Goal: Navigation & Orientation: Go to known website

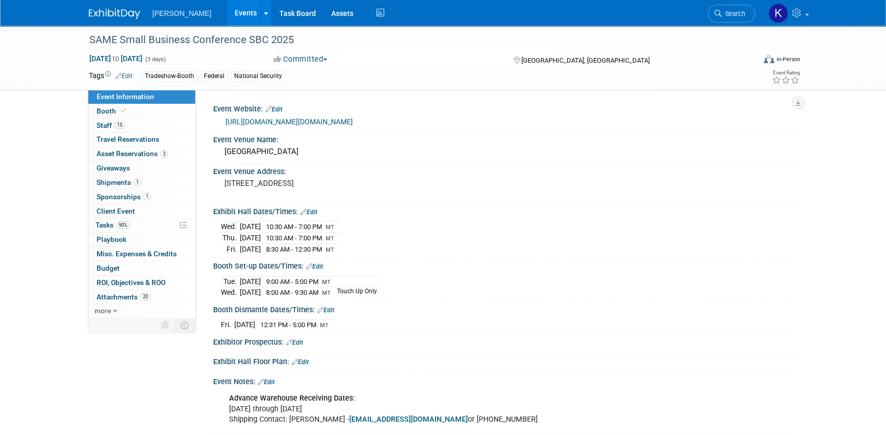
click at [117, 13] on img at bounding box center [114, 14] width 51 height 10
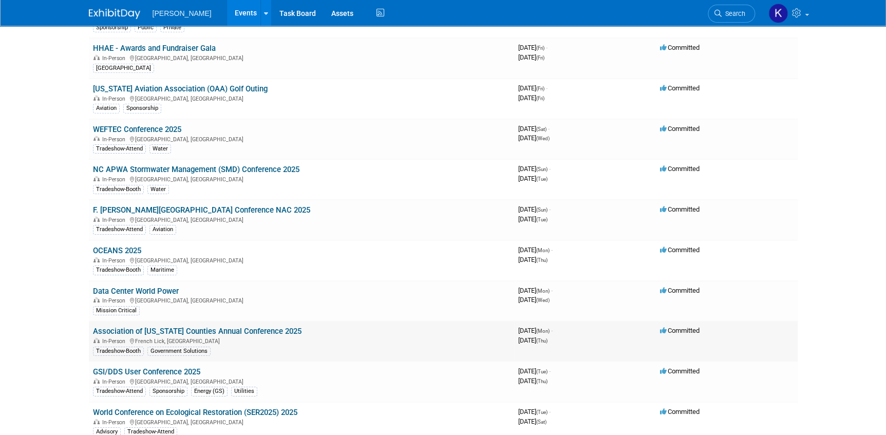
scroll to position [1587, 0]
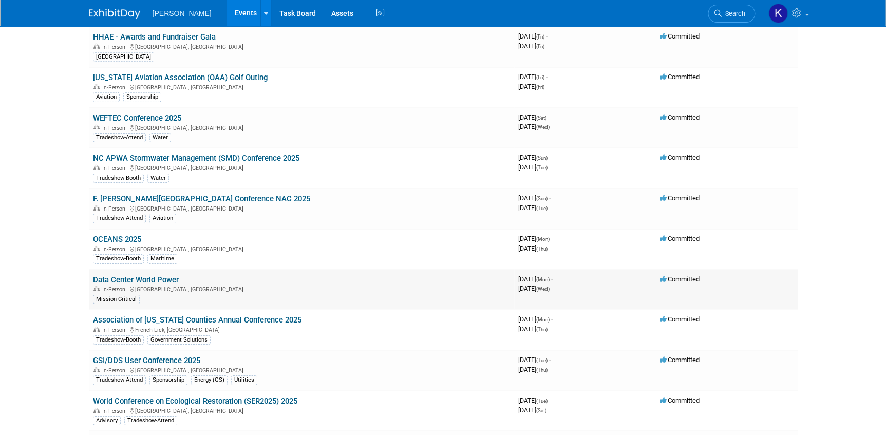
click at [162, 275] on link "Data Center World Power" at bounding box center [136, 279] width 86 height 9
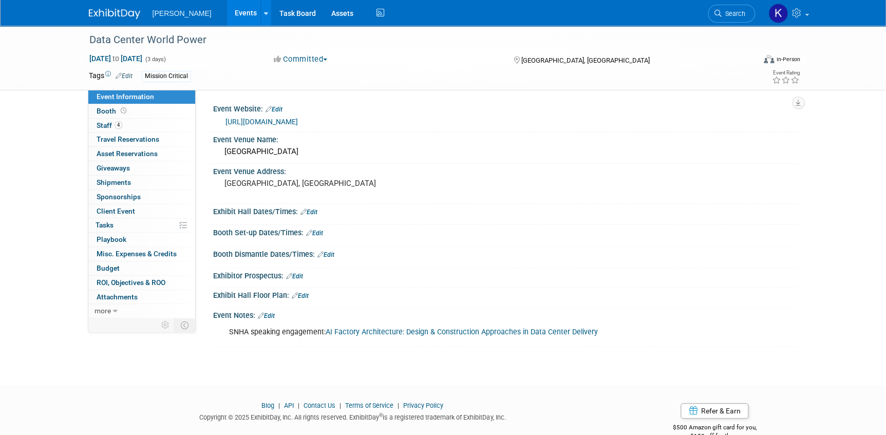
click at [298, 120] on link "https://dcwpower.com/?_gl=1*1lpw0ot*_gcl_au*MjEzOTIxMTkxNC4xNzUzMjgyMDE2" at bounding box center [262, 122] width 72 height 8
